Goal: Task Accomplishment & Management: Manage account settings

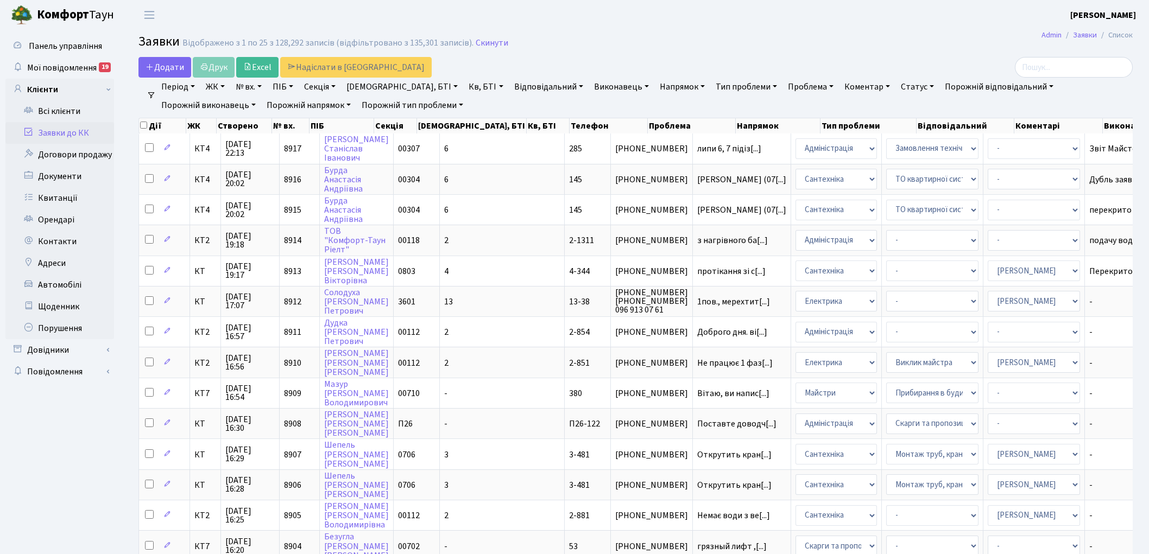
select select "25"
click at [484, 45] on link "Скинути" at bounding box center [492, 43] width 33 height 10
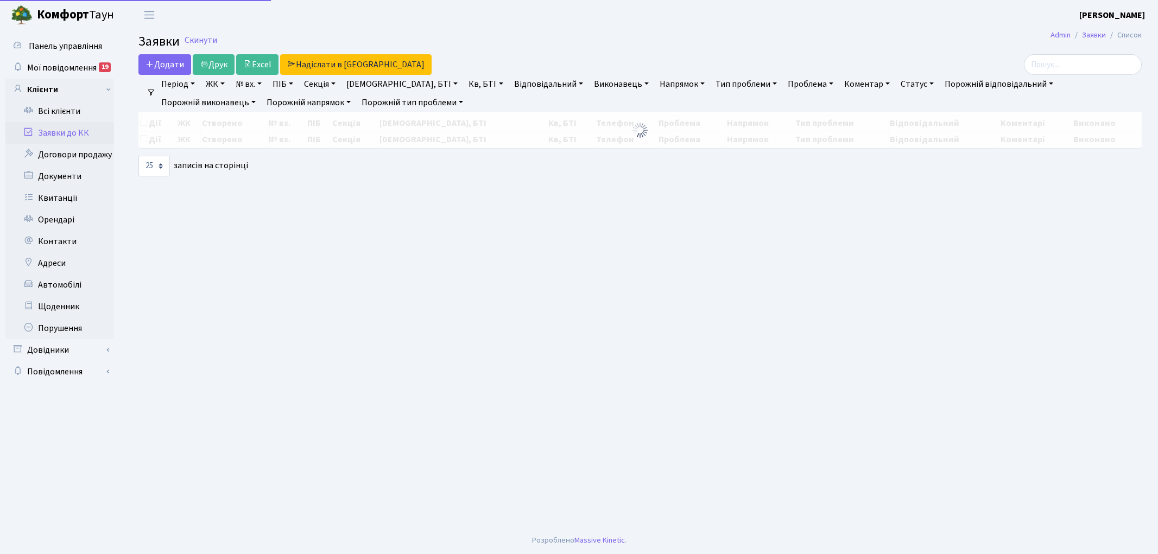
select select "25"
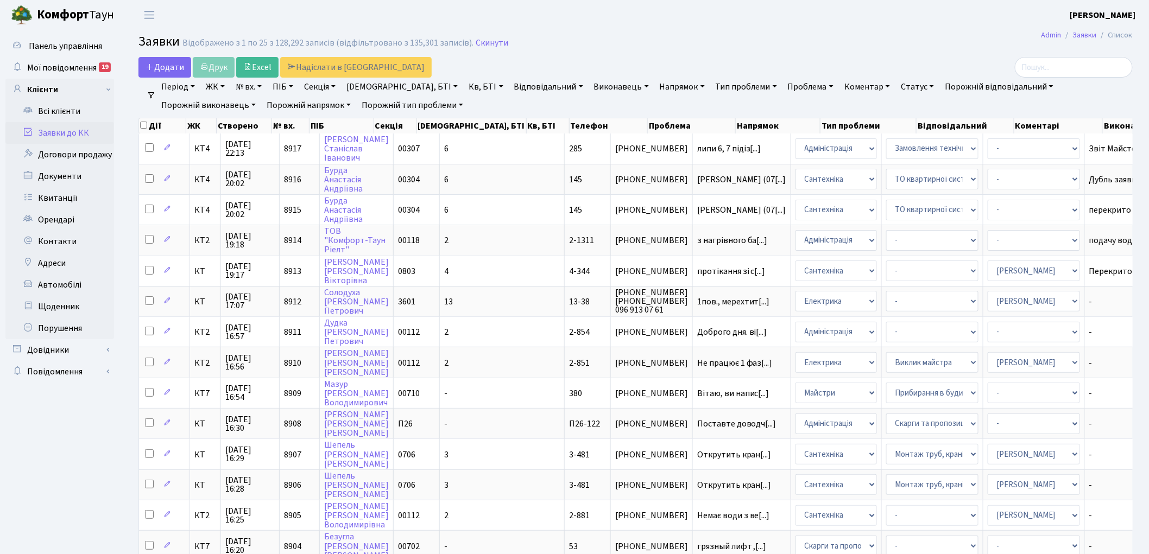
click at [484, 45] on link "Скинути" at bounding box center [492, 43] width 33 height 10
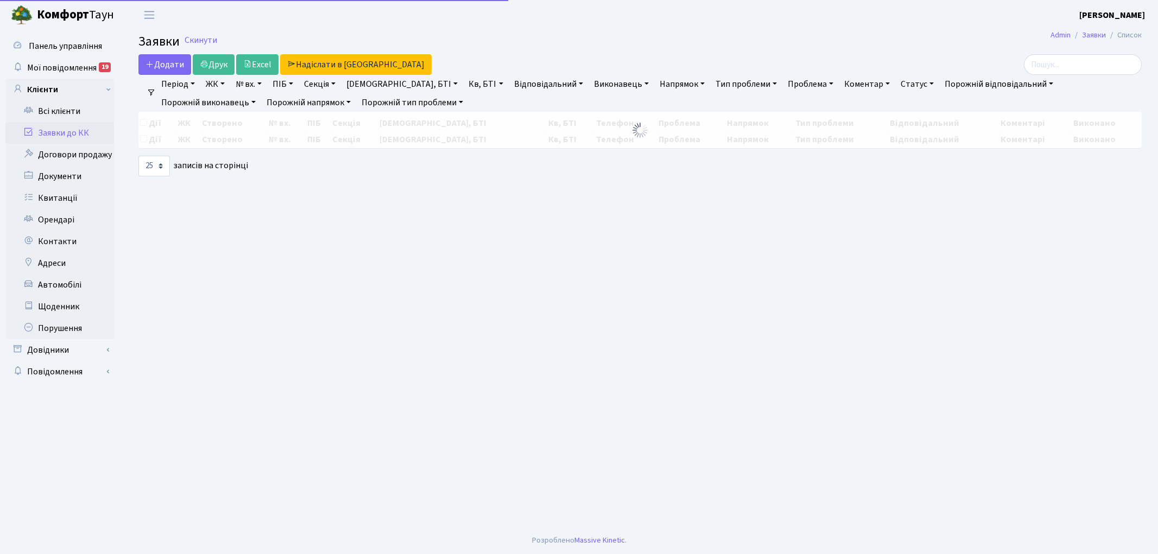
select select "25"
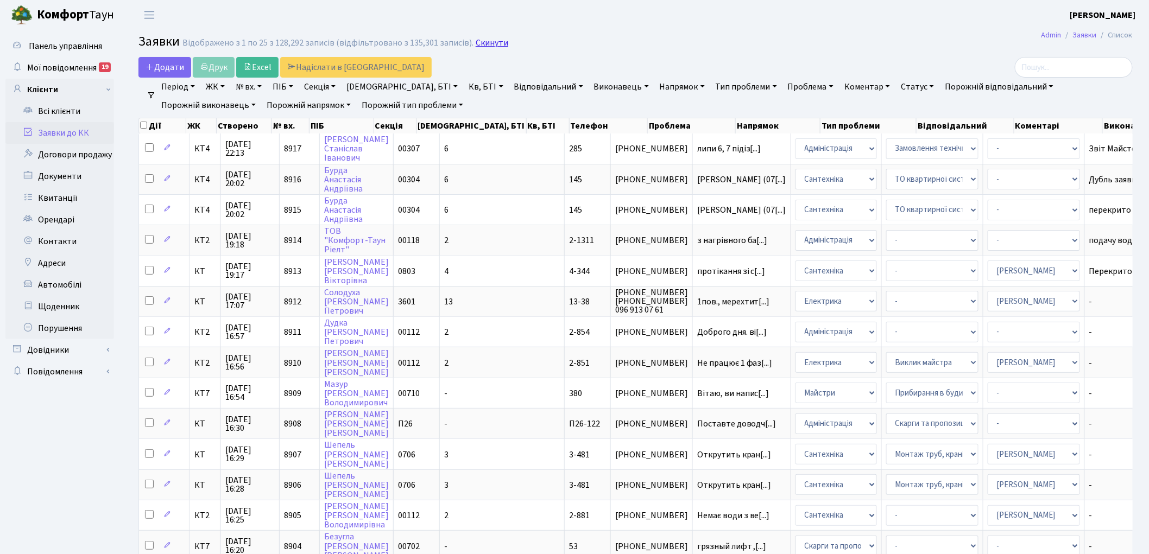
click at [485, 45] on link "Скинути" at bounding box center [492, 43] width 33 height 10
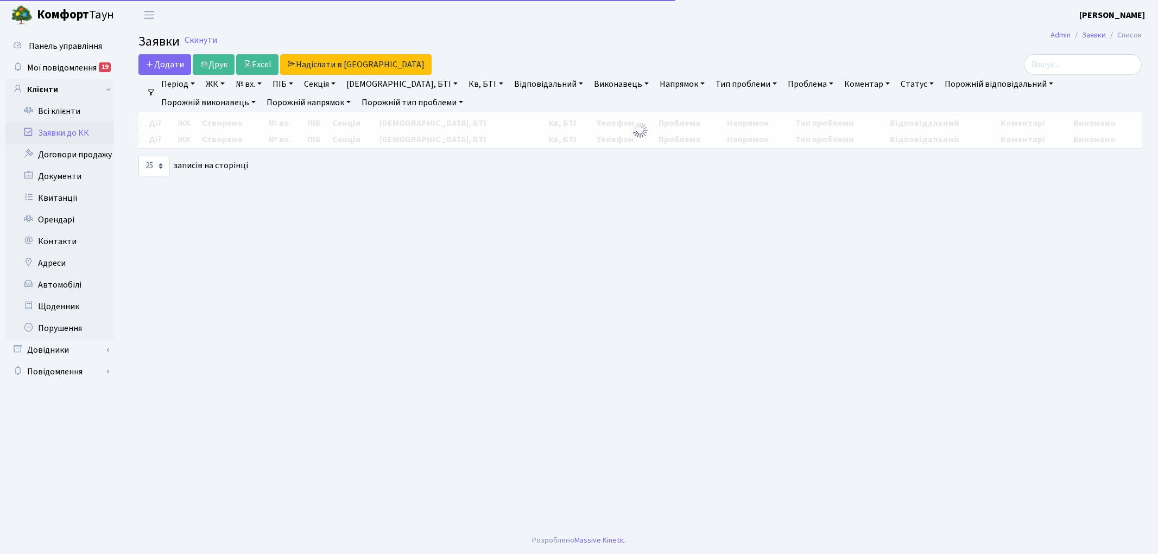
select select "25"
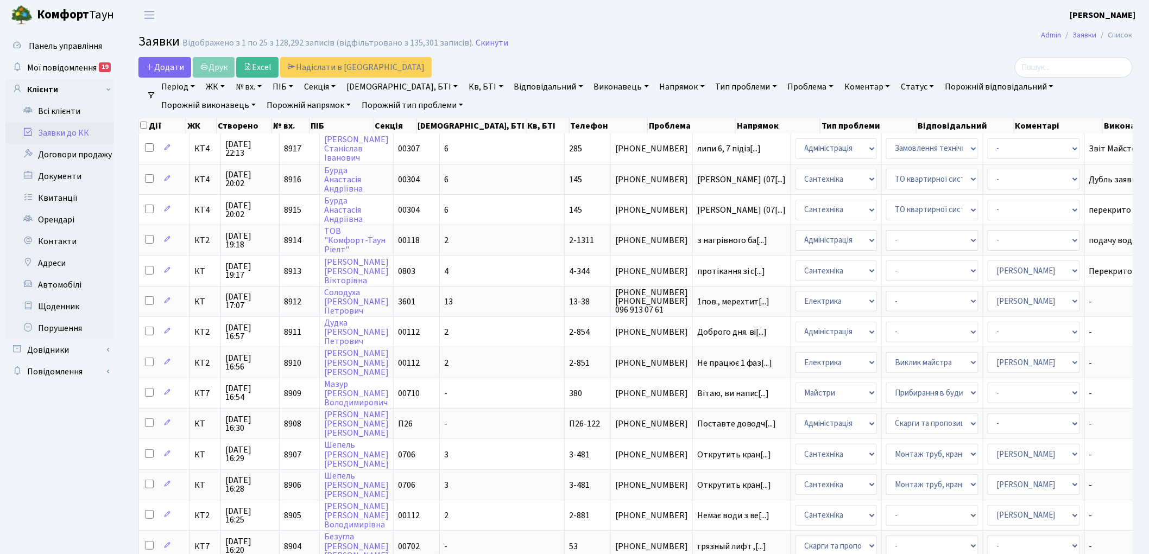
click at [485, 45] on link "Скинути" at bounding box center [492, 43] width 33 height 10
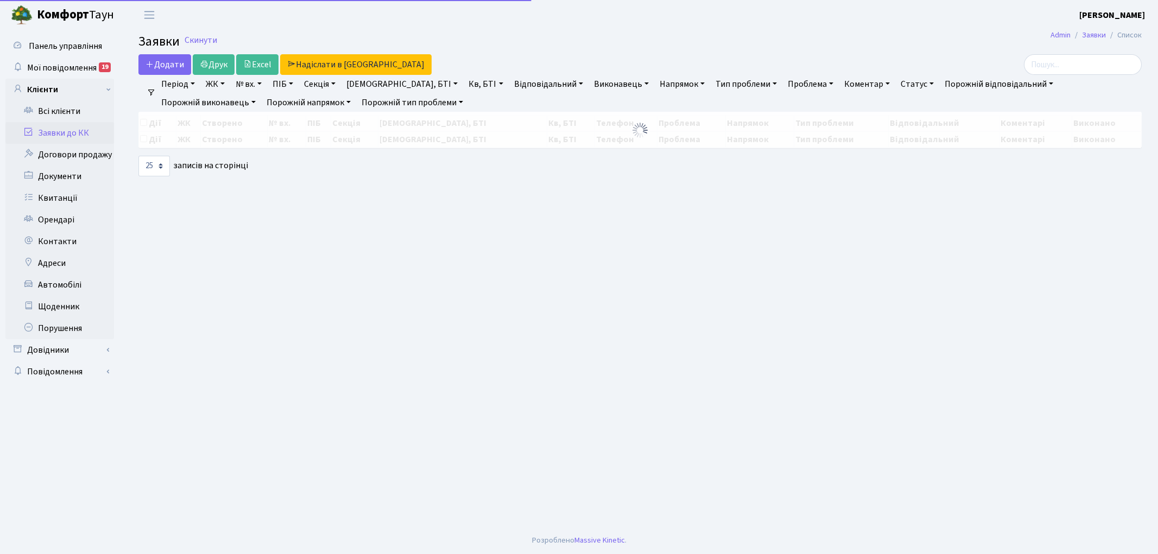
select select "25"
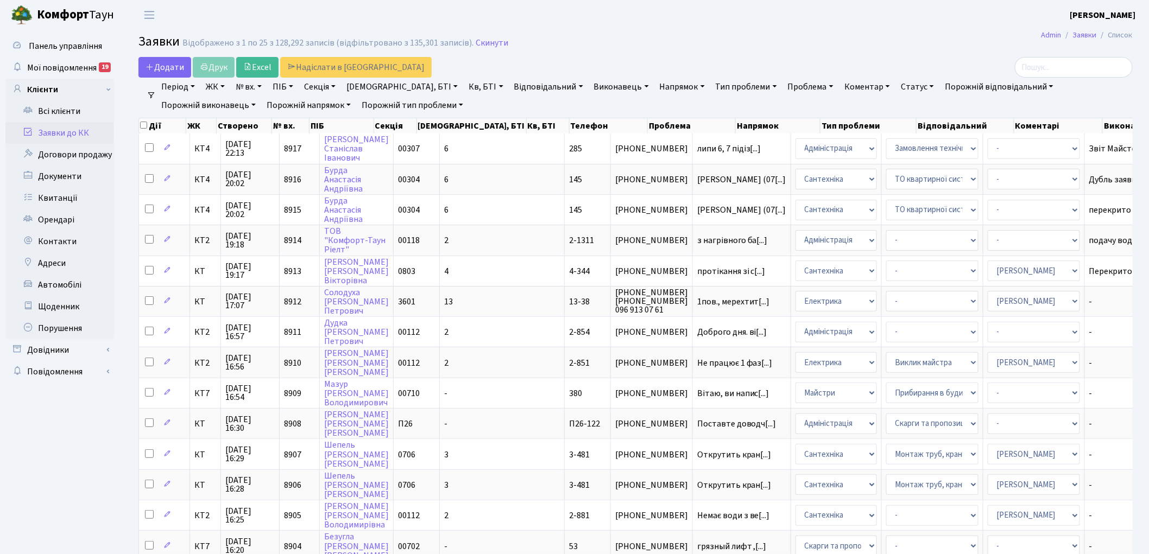
click at [485, 45] on link "Скинути" at bounding box center [492, 43] width 33 height 10
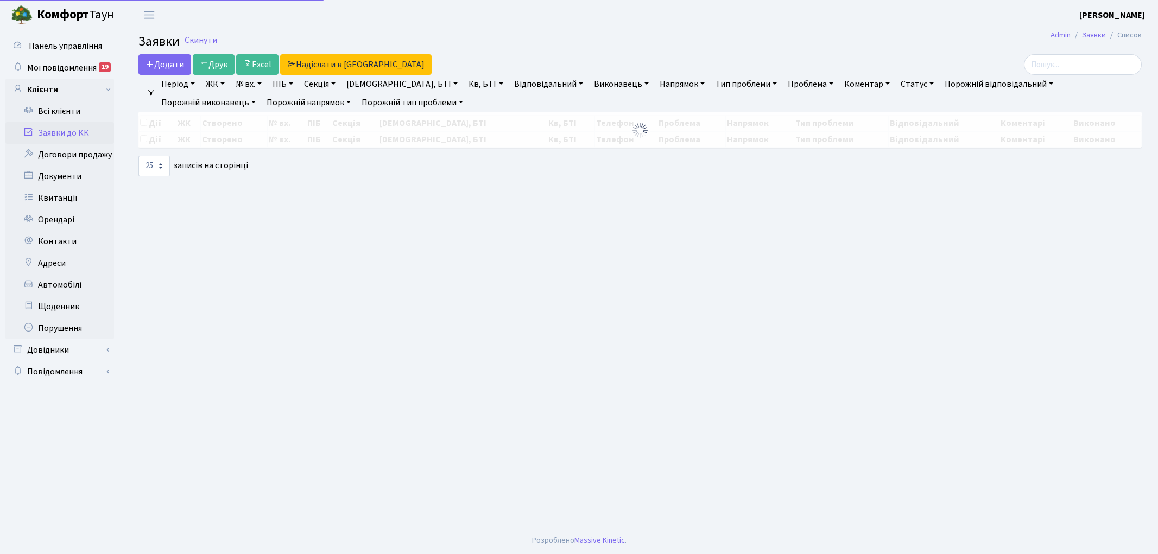
select select "25"
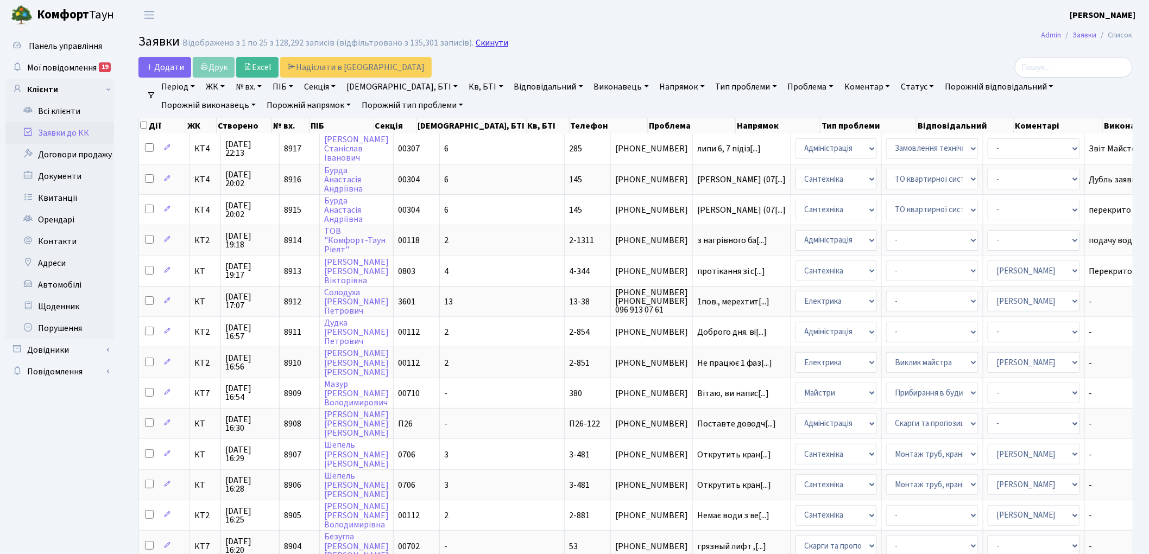
click at [476, 40] on link "Скинути" at bounding box center [492, 43] width 33 height 10
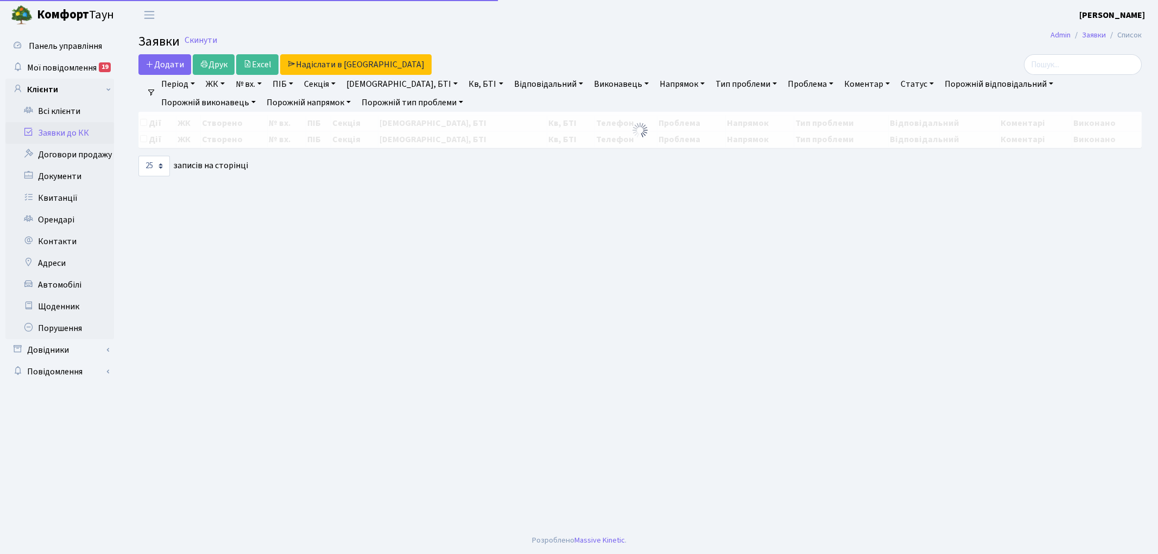
select select "25"
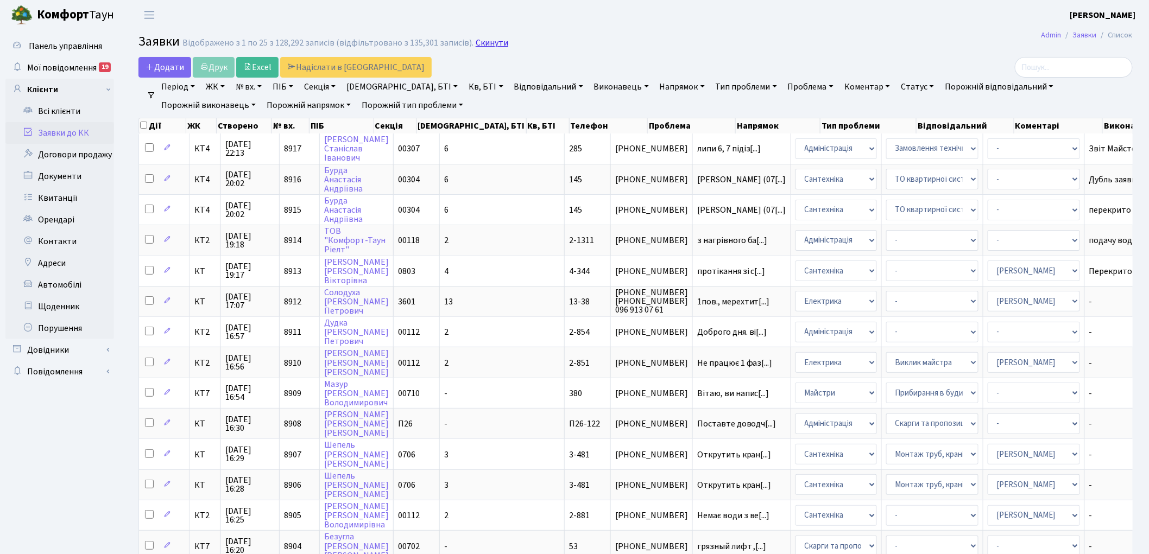
click at [484, 47] on link "Скинути" at bounding box center [492, 43] width 33 height 10
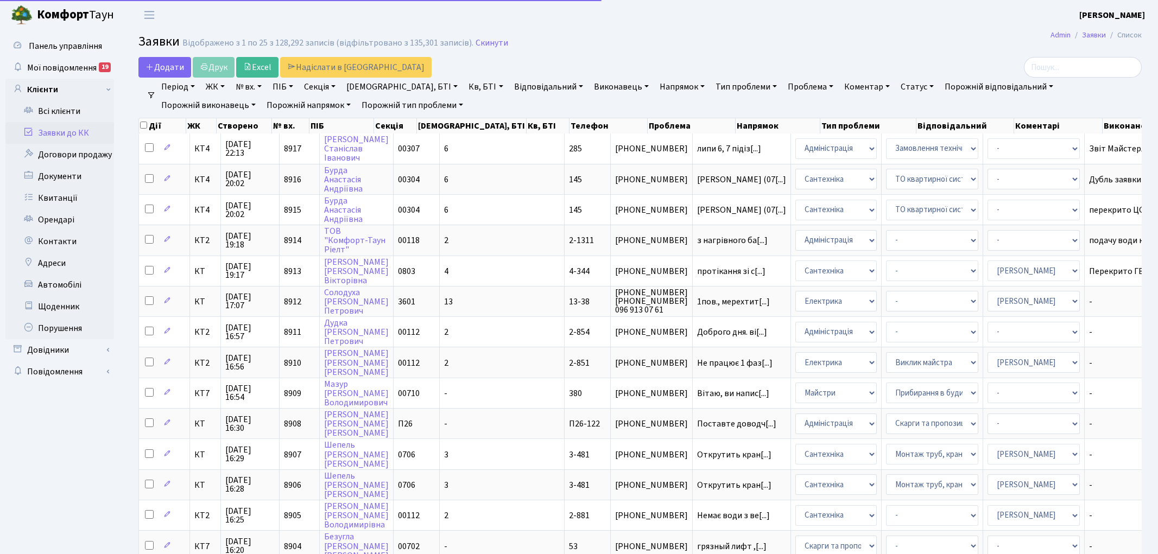
select select "25"
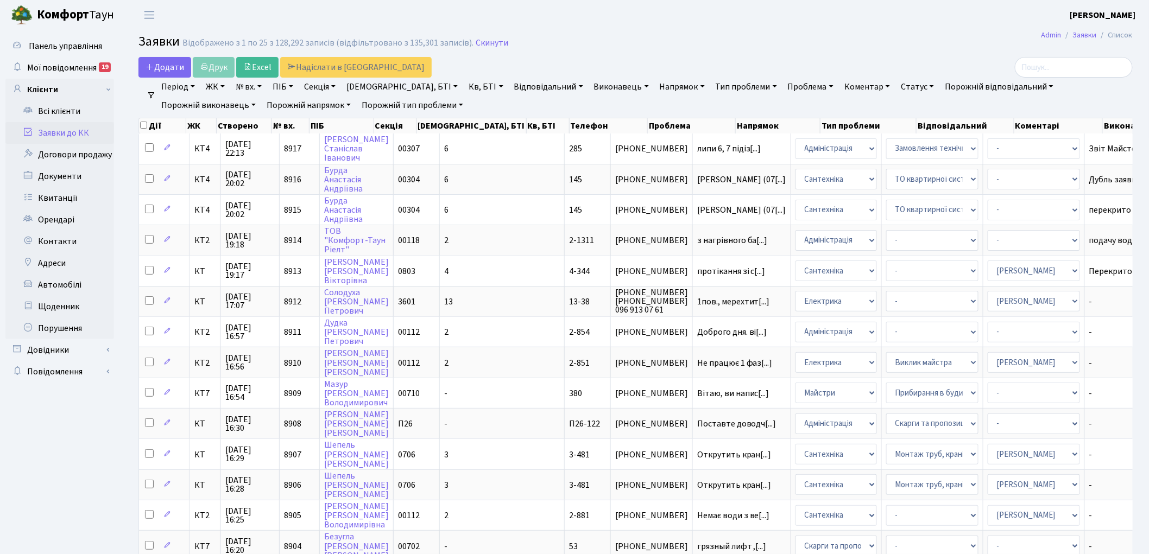
click at [484, 47] on link "Скинути" at bounding box center [492, 43] width 33 height 10
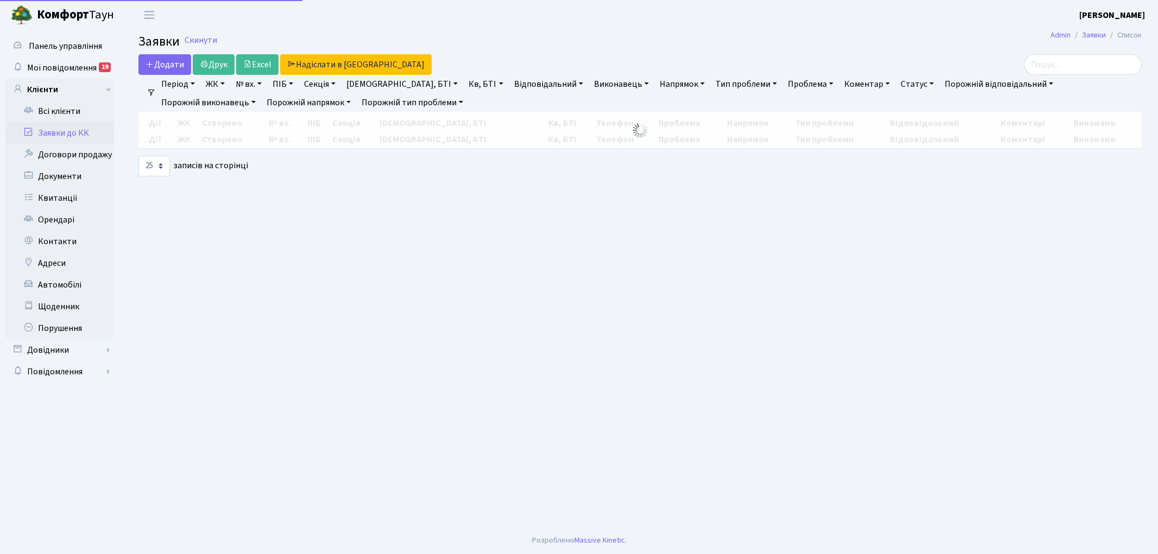
select select "25"
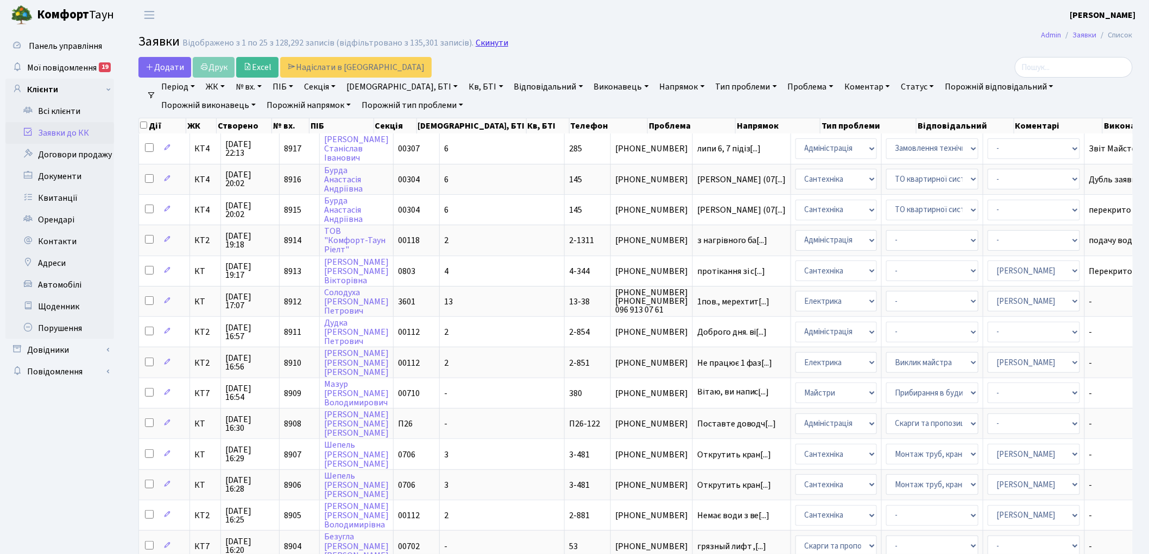
click at [489, 47] on link "Скинути" at bounding box center [492, 43] width 33 height 10
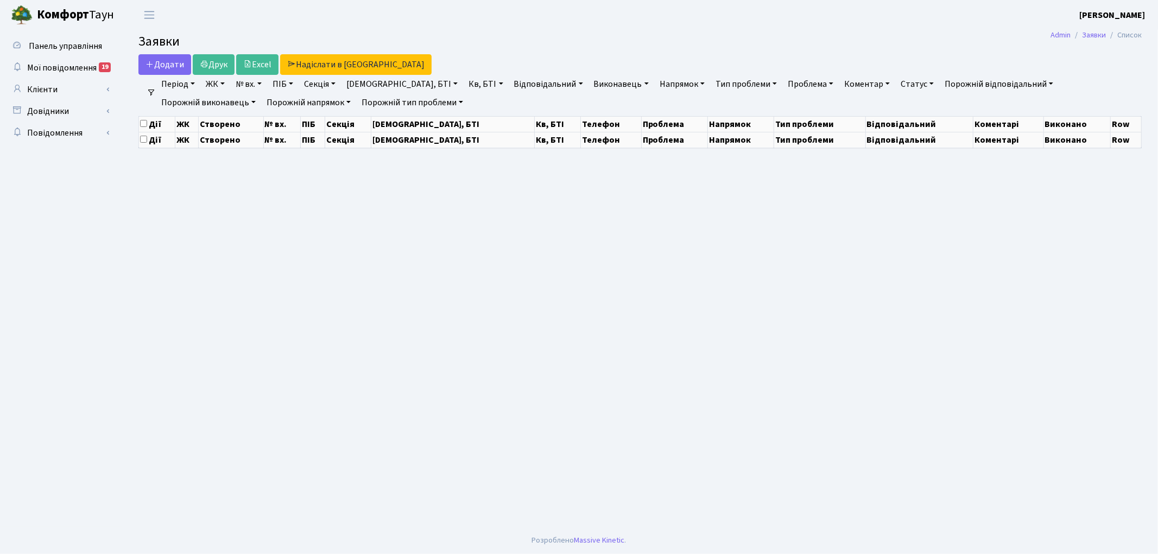
select select "25"
